Goal: Task Accomplishment & Management: Manage account settings

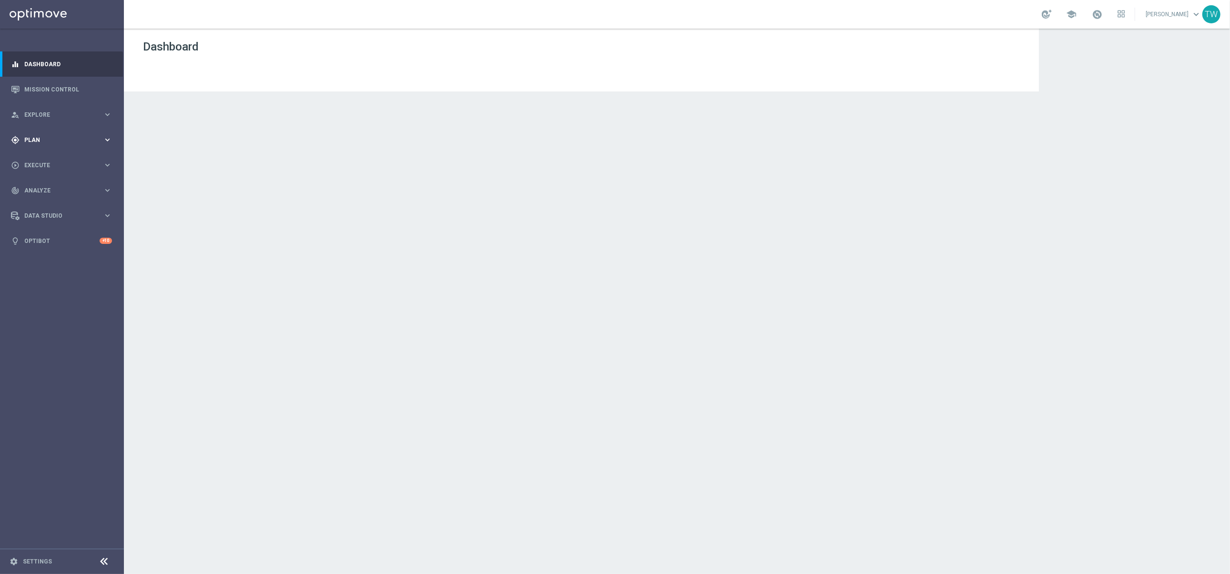
click at [97, 136] on div "gps_fixed Plan" at bounding box center [57, 140] width 92 height 9
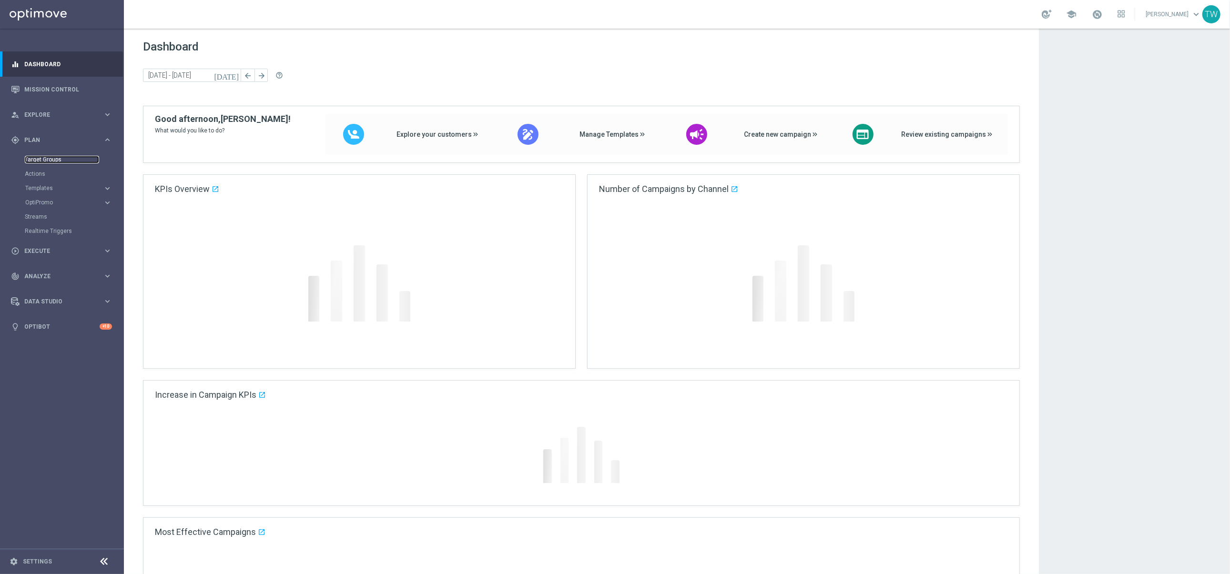
click at [54, 159] on link "Target Groups" at bounding box center [62, 160] width 74 height 8
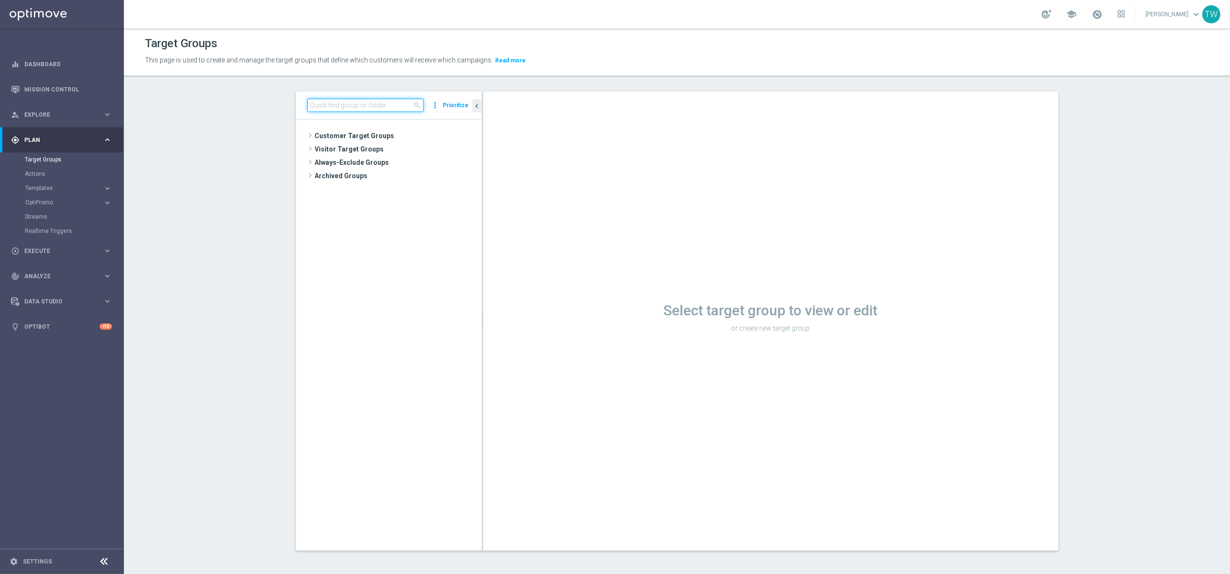
click at [366, 106] on input at bounding box center [365, 105] width 116 height 13
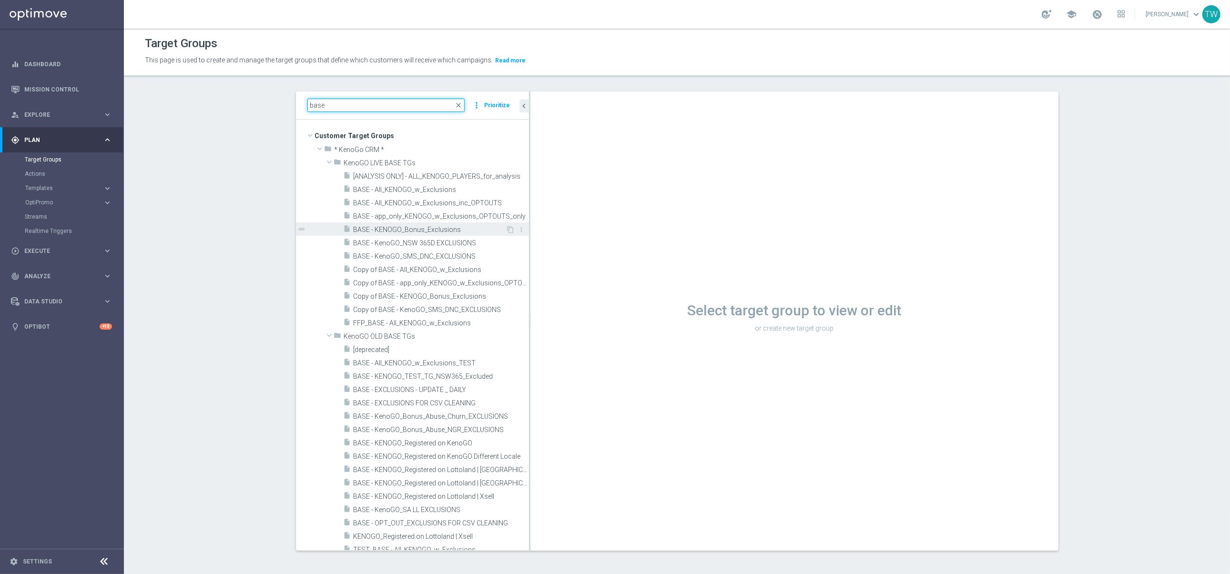
drag, startPoint x: 482, startPoint y: 235, endPoint x: 527, endPoint y: 231, distance: 45.0
click at [529, 232] on div at bounding box center [529, 320] width 1 height 459
type input "base"
click at [458, 211] on div "insert_drive_file BASE - app_only_KENOGO_w_Exclusions_OPTOUTS_only" at bounding box center [426, 215] width 164 height 13
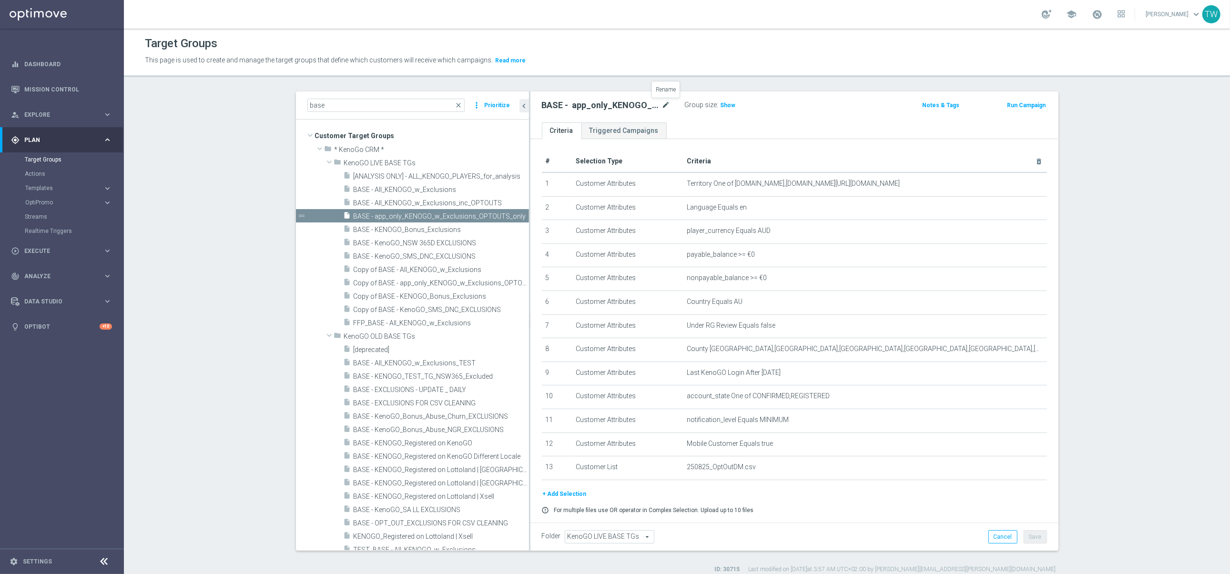
click at [665, 106] on icon "mode_edit" at bounding box center [666, 105] width 9 height 11
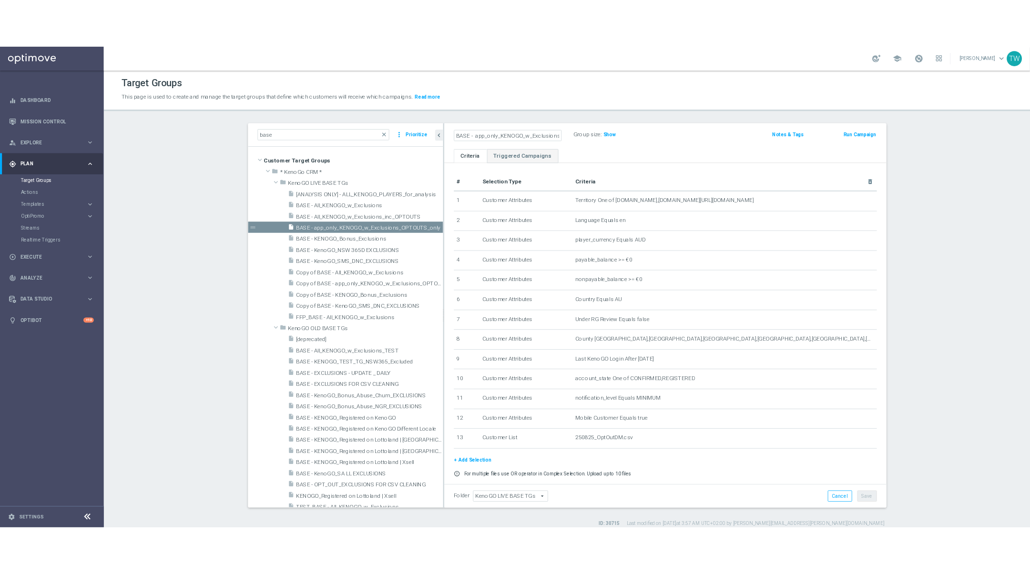
scroll to position [0, 44]
